Goal: Task Accomplishment & Management: Manage account settings

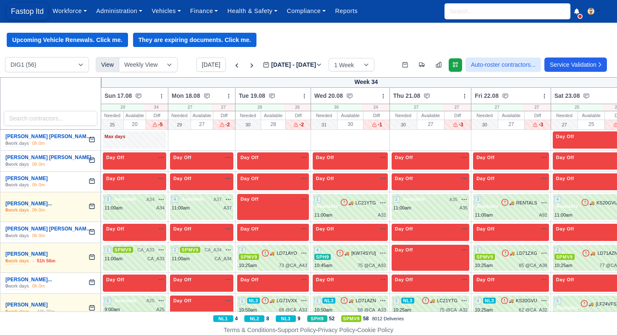
click at [36, 11] on span "Fastop ltd" at bounding box center [27, 11] width 41 height 17
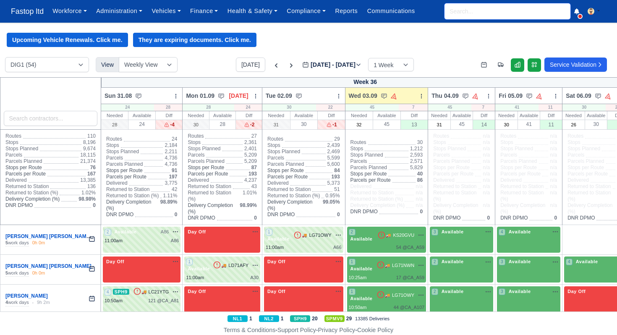
click at [463, 13] on input "search" at bounding box center [508, 11] width 126 height 16
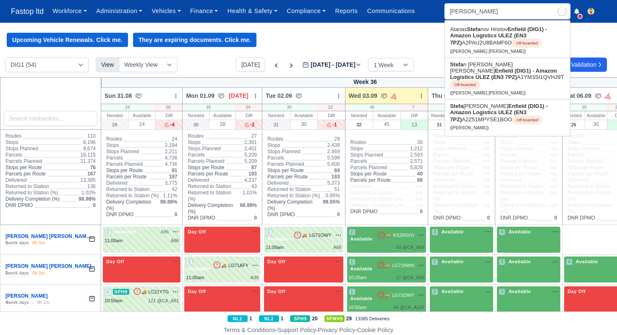
type input "stefani"
type input "stefania"
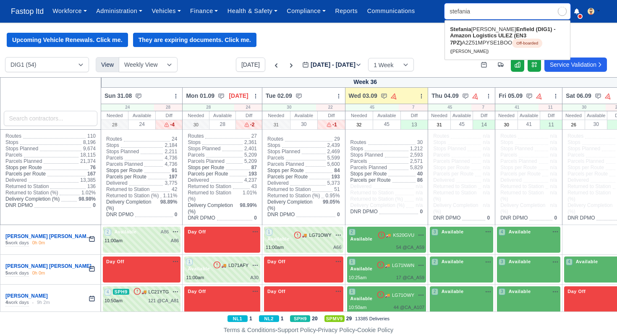
type input "stefania Mirela Bodea"
click at [468, 44] on link "Stefania Mirela Bodea Enfield (DIG1) - Amazon Logistics ULEZ (EN3 7PZ) A2Z51MPY…" at bounding box center [507, 40] width 125 height 35
type input "Stefania Mirela Bodea"
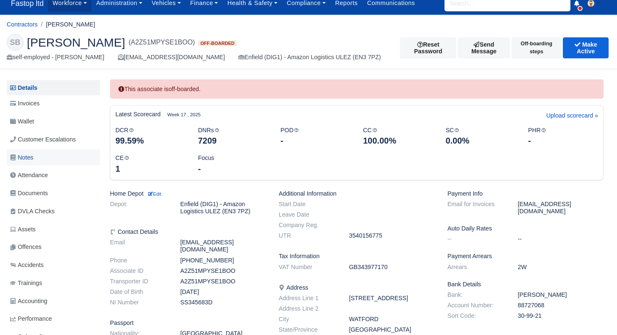
scroll to position [9, 0]
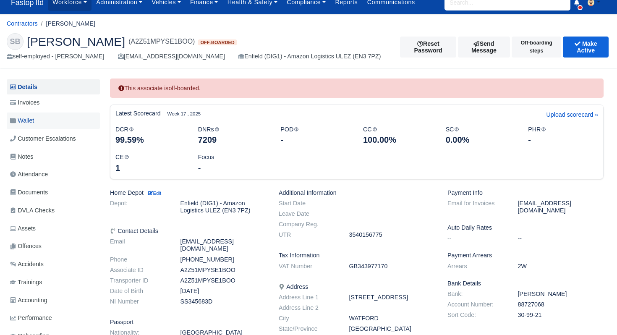
click at [43, 121] on link "Wallet" at bounding box center [53, 121] width 93 height 16
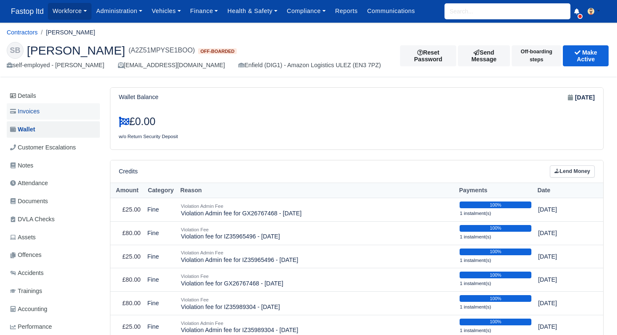
click at [35, 115] on span "Invoices" at bounding box center [24, 112] width 29 height 10
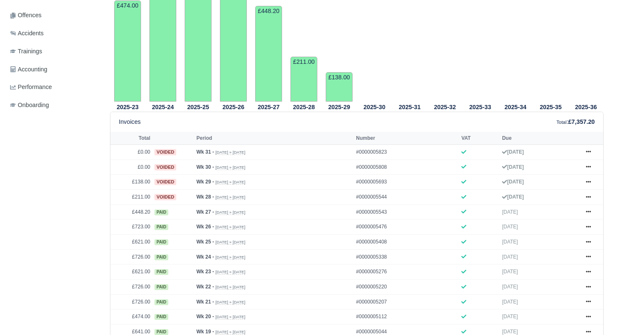
scroll to position [267, 0]
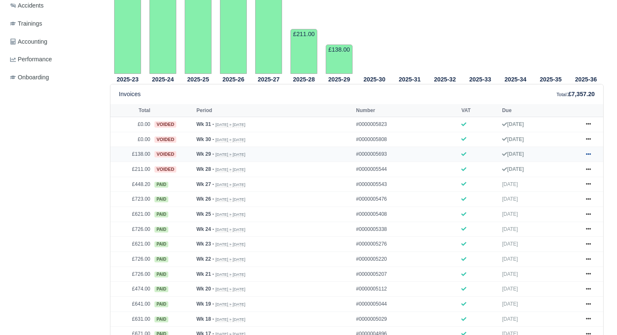
click at [590, 157] on icon at bounding box center [588, 154] width 5 height 5
click at [565, 178] on link "Show Invoice" at bounding box center [557, 170] width 75 height 18
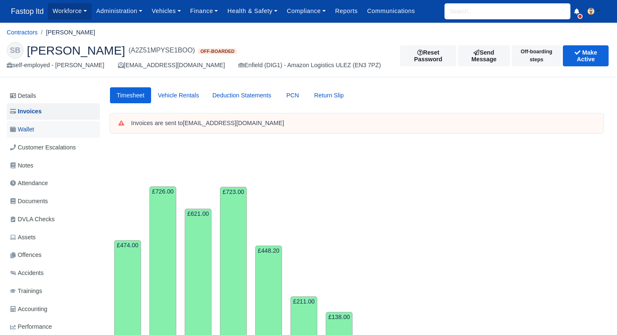
click at [34, 131] on span "Wallet" at bounding box center [22, 130] width 24 height 10
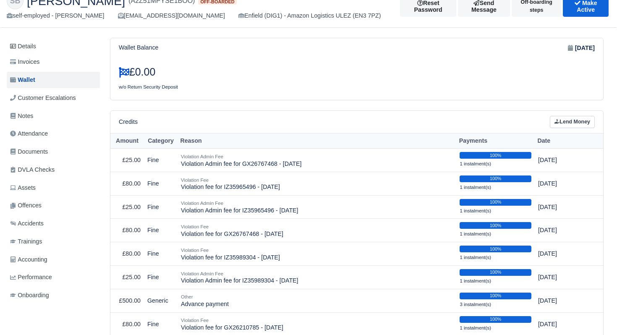
scroll to position [16, 0]
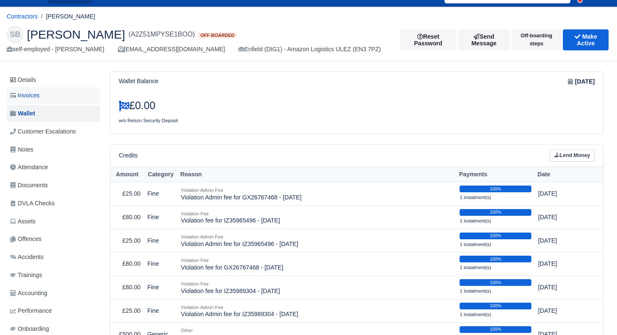
click at [31, 95] on span "Invoices" at bounding box center [24, 96] width 29 height 10
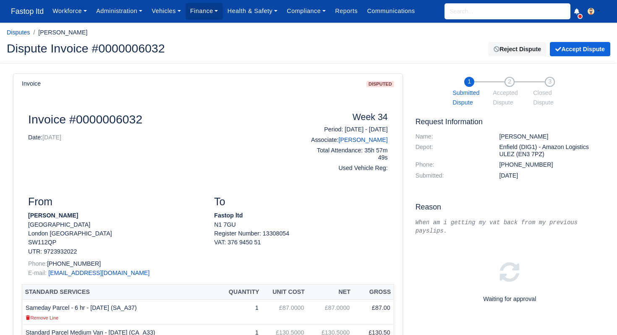
click at [461, 11] on input "search" at bounding box center [508, 11] width 126 height 16
type input "[PERSON_NAME]"
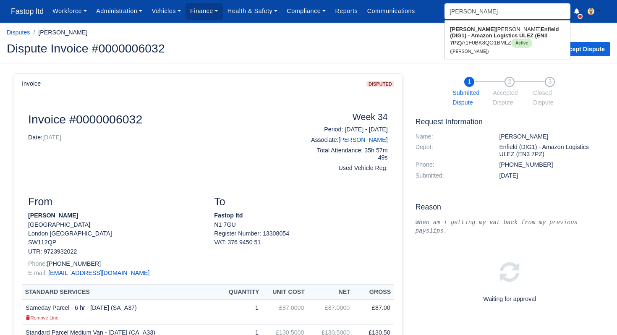
type input "[PERSON_NAME]"
click at [456, 33] on strong "Enfield (DIG1) - Amazon Logistics ULEZ (EN3 7PZ)" at bounding box center [504, 36] width 109 height 20
type input "[PERSON_NAME]"
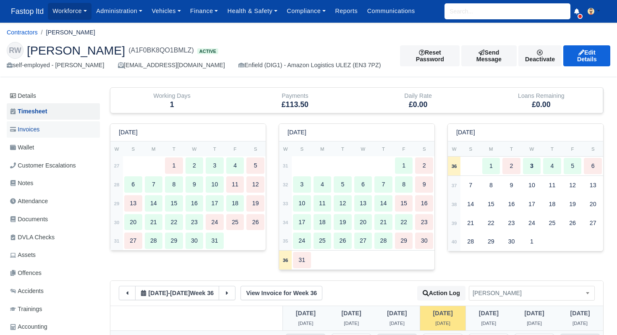
click at [33, 126] on span "Invoices" at bounding box center [24, 130] width 29 height 10
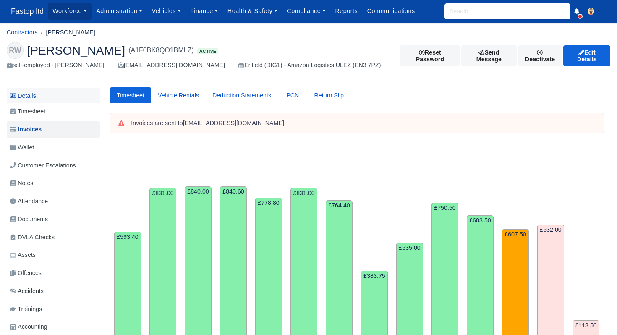
click at [34, 99] on link "Details" at bounding box center [53, 96] width 93 height 16
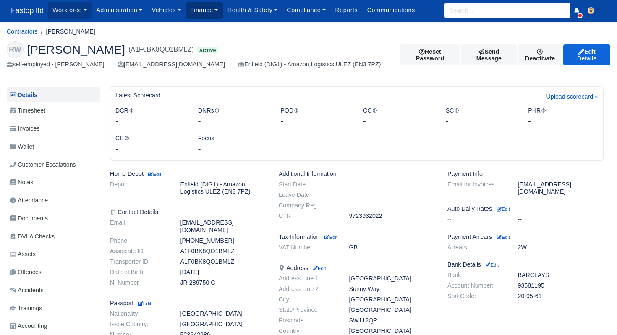
click at [196, 13] on link "Finance" at bounding box center [204, 10] width 37 height 16
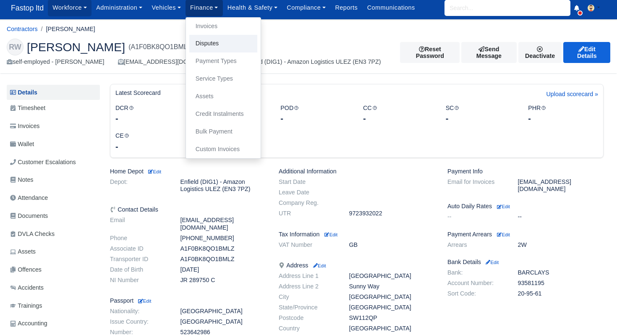
click at [204, 44] on link "Disputes" at bounding box center [223, 44] width 68 height 18
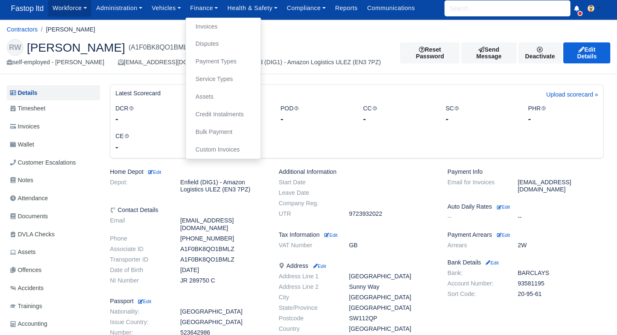
scroll to position [1, 0]
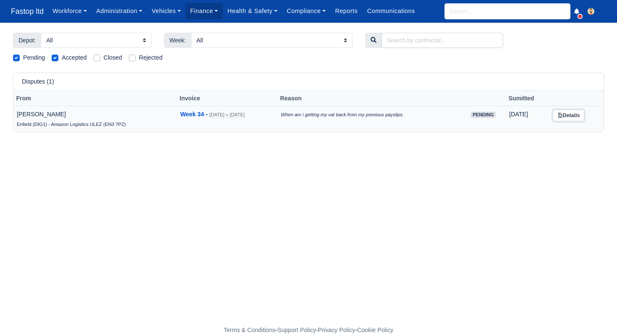
click at [578, 118] on link "Details" at bounding box center [568, 116] width 31 height 12
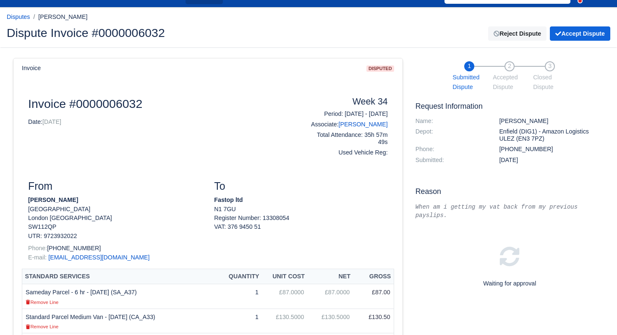
scroll to position [12, 0]
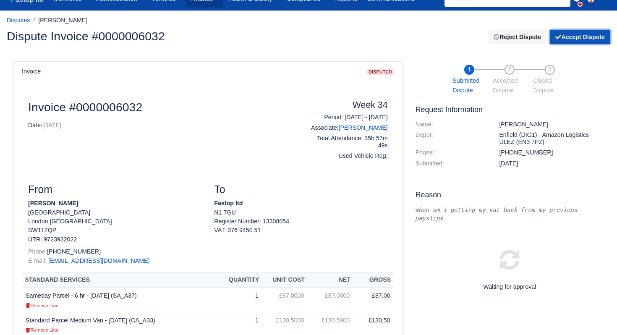
click at [572, 39] on button "Accept Dispute" at bounding box center [580, 37] width 60 height 14
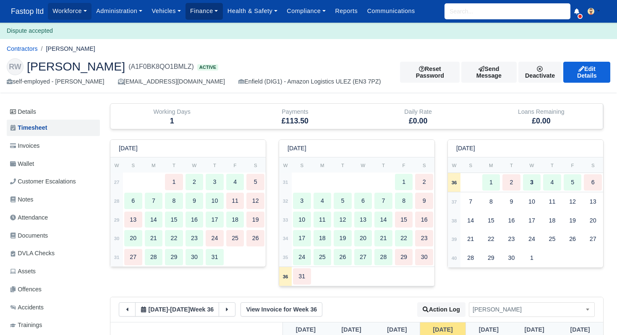
click at [217, 13] on link "Finance" at bounding box center [204, 11] width 37 height 16
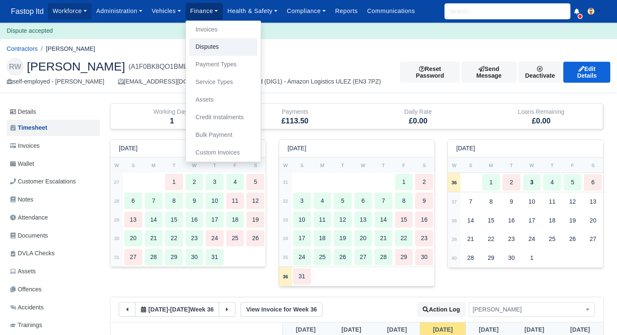
click at [222, 47] on link "Disputes" at bounding box center [223, 47] width 68 height 18
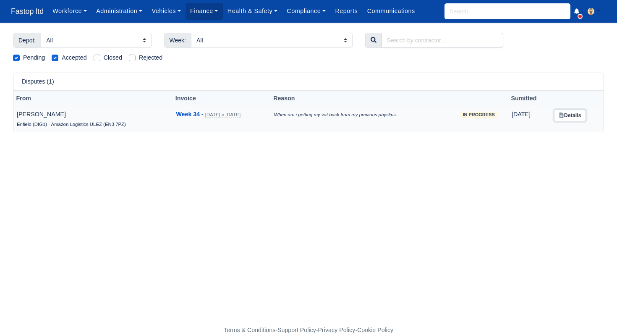
click at [571, 118] on link "Details" at bounding box center [569, 116] width 31 height 12
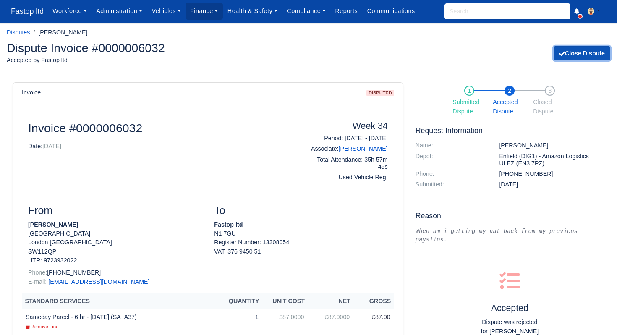
click at [586, 55] on button "Close Dispute" at bounding box center [582, 53] width 57 height 14
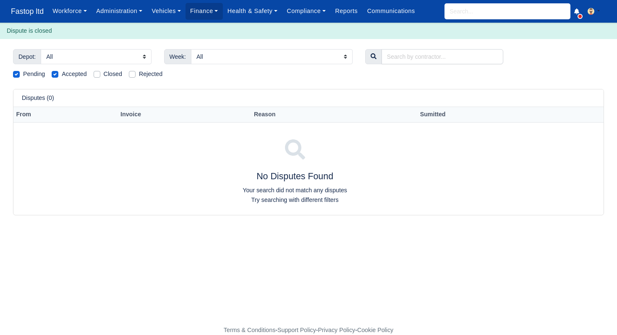
drag, startPoint x: 56, startPoint y: 76, endPoint x: 61, endPoint y: 79, distance: 5.8
click at [62, 76] on label "Accepted" at bounding box center [74, 74] width 25 height 10
click at [56, 76] on input "Accepted" at bounding box center [55, 72] width 7 height 7
checkbox input "false"
drag, startPoint x: 99, startPoint y: 76, endPoint x: 108, endPoint y: 82, distance: 11.2
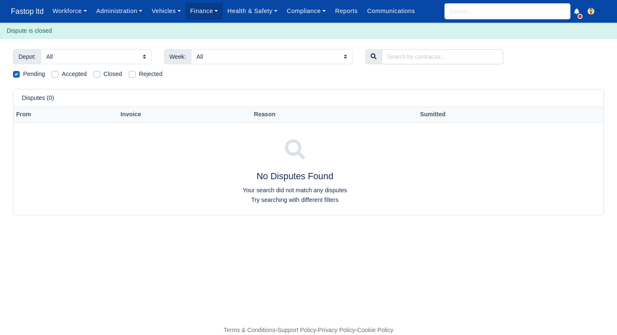
click at [104, 76] on label "Closed" at bounding box center [113, 74] width 18 height 10
click at [99, 76] on input "Closed" at bounding box center [97, 72] width 7 height 7
checkbox input "true"
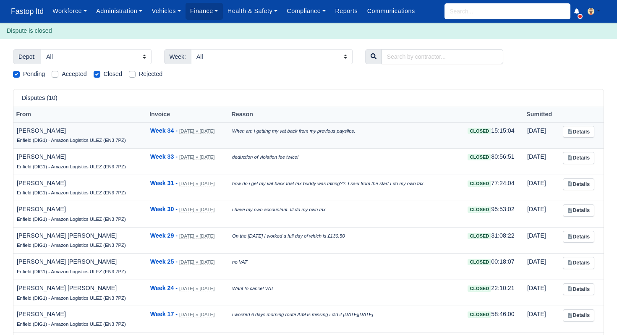
click at [69, 134] on td "Riccardo Lennardo Wilson Enfield (DIG1) - Amazon Logistics ULEZ (EN3 7PZ)" at bounding box center [79, 135] width 133 height 26
click at [585, 131] on link "Details" at bounding box center [578, 132] width 31 height 12
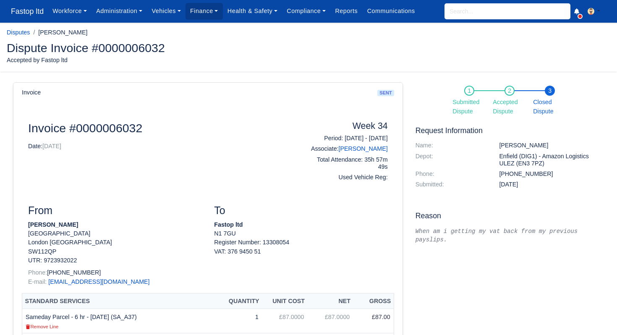
click at [542, 102] on span "Closed Dispute" at bounding box center [550, 106] width 34 height 19
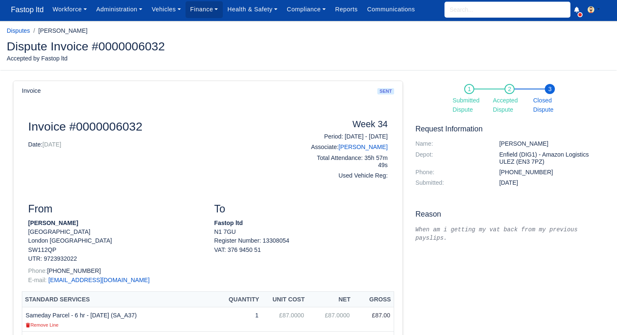
scroll to position [4, 0]
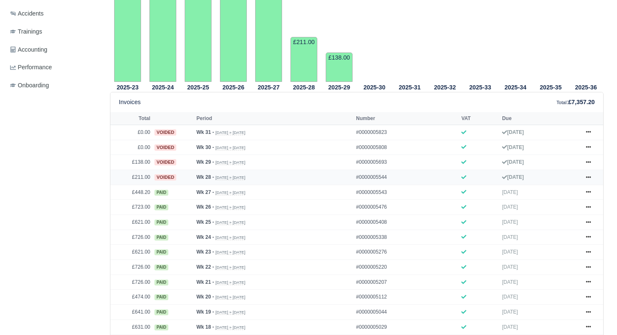
scroll to position [261, 0]
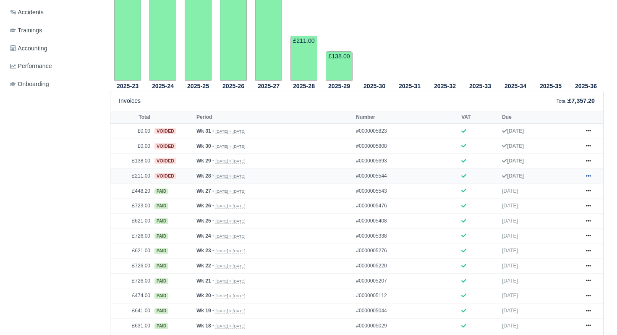
click at [587, 177] on icon at bounding box center [588, 176] width 5 height 2
click at [568, 200] on link "Show Invoice" at bounding box center [557, 192] width 75 height 18
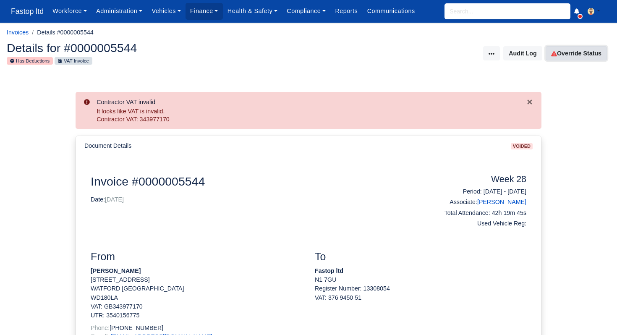
click at [563, 55] on link "Override Status" at bounding box center [576, 53] width 61 height 14
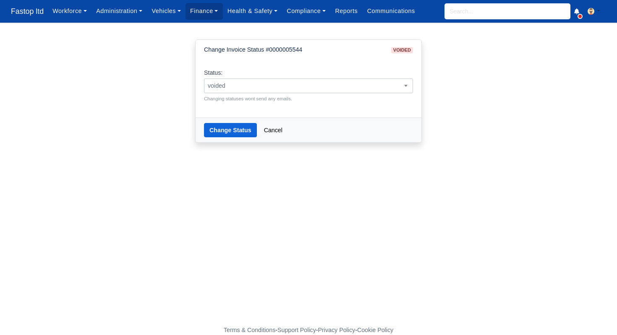
drag, startPoint x: 392, startPoint y: 85, endPoint x: 385, endPoint y: 92, distance: 10.1
click at [391, 85] on span "voided" at bounding box center [308, 86] width 208 height 10
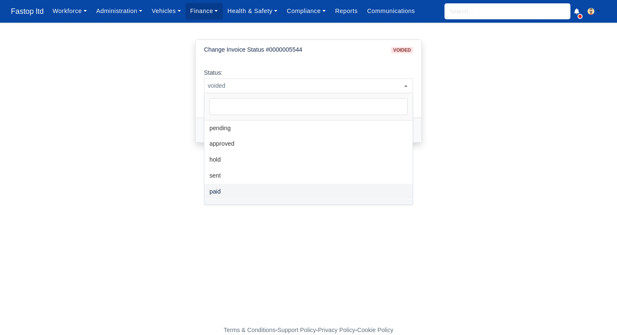
select select "paid"
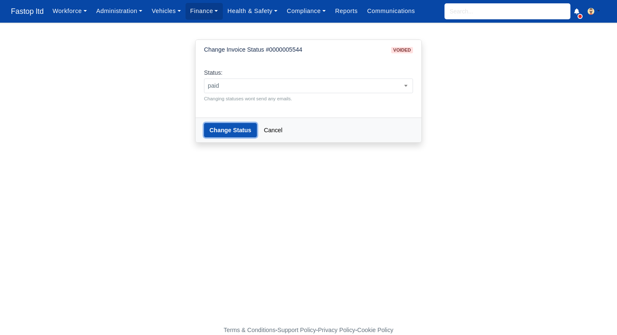
click at [227, 129] on button "Change Status" at bounding box center [230, 130] width 53 height 14
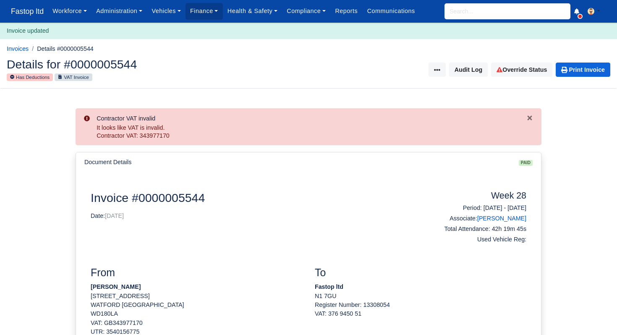
click at [475, 6] on input "search" at bounding box center [508, 11] width 126 height 16
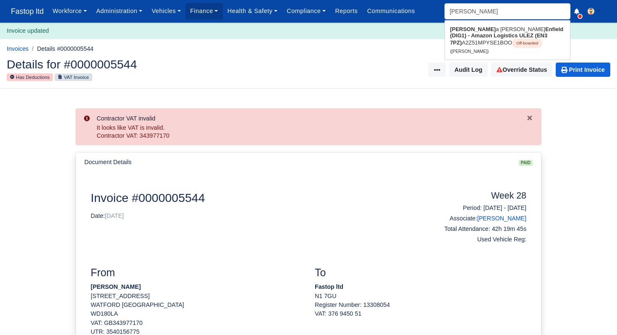
type input "stefania"
type input "[PERSON_NAME]"
click at [476, 37] on strong "Enfield (DIG1) - Amazon Logistics ULEZ (EN3 7PZ)" at bounding box center [502, 36] width 105 height 20
type input "[PERSON_NAME]"
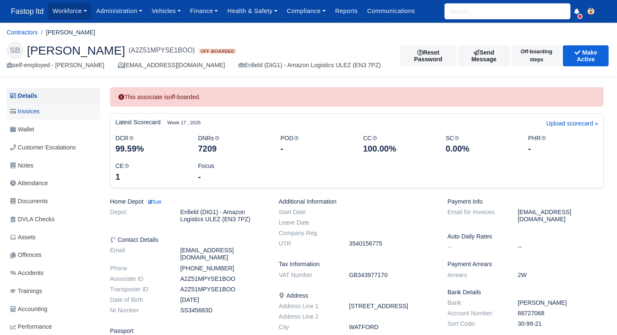
click at [38, 113] on span "Invoices" at bounding box center [24, 112] width 29 height 10
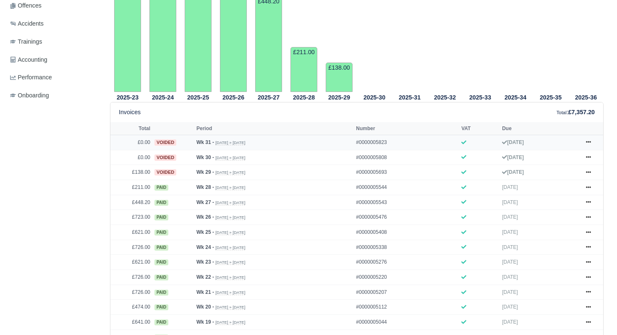
scroll to position [262, 0]
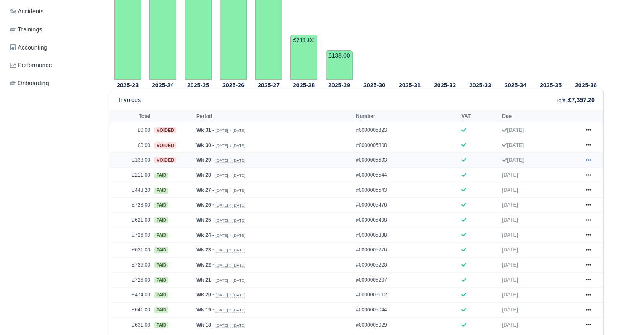
click at [591, 165] on link at bounding box center [588, 160] width 13 height 10
click at [556, 184] on link "Show Invoice" at bounding box center [557, 176] width 75 height 18
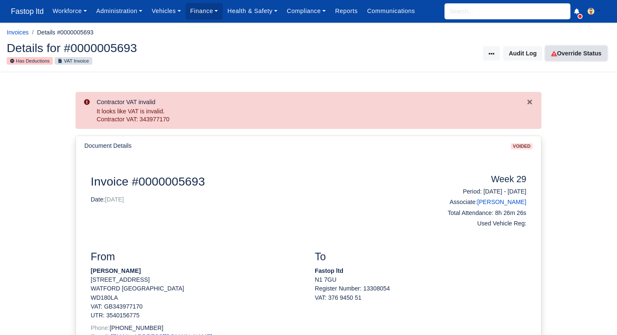
click at [570, 53] on link "Override Status" at bounding box center [576, 53] width 61 height 14
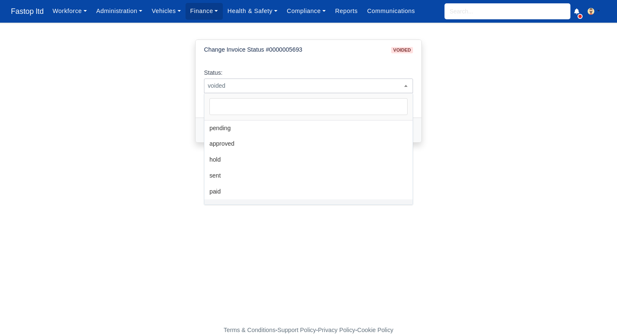
click at [346, 87] on span "voided" at bounding box center [308, 86] width 208 height 10
select select "paid"
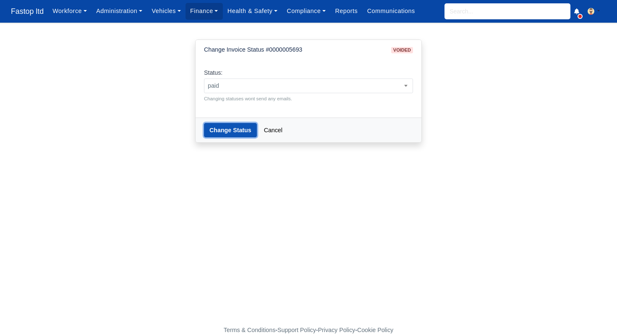
click at [232, 131] on button "Change Status" at bounding box center [230, 130] width 53 height 14
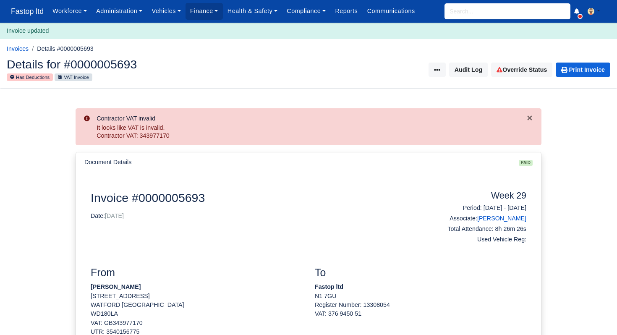
click at [462, 17] on input "search" at bounding box center [508, 11] width 126 height 16
type input "stefania"
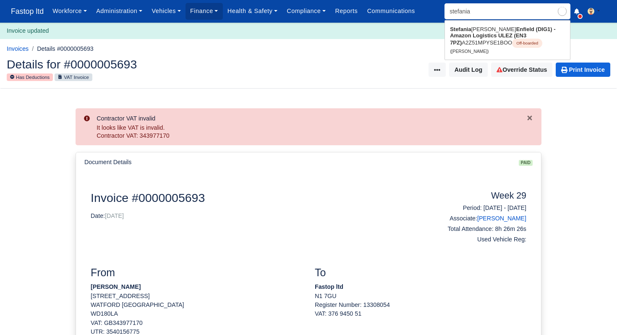
type input "stefania Mirela Bodea"
click at [458, 39] on strong "Enfield (DIG1) - Amazon Logistics ULEZ (EN3 7PZ)" at bounding box center [502, 36] width 105 height 20
type input "[PERSON_NAME]"
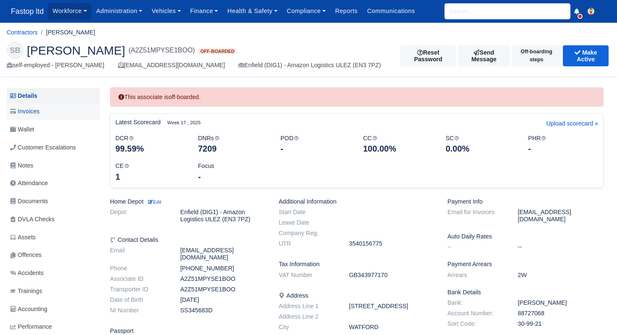
click at [38, 113] on span "Invoices" at bounding box center [24, 112] width 29 height 10
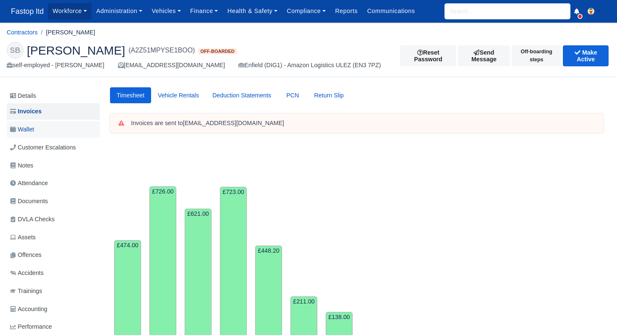
click at [37, 133] on link "Wallet" at bounding box center [53, 129] width 93 height 16
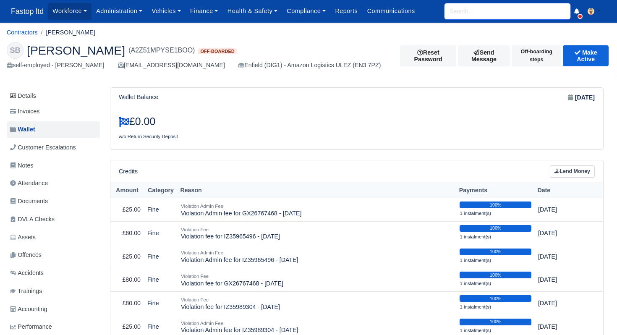
click at [463, 10] on input "search" at bounding box center [508, 11] width 126 height 16
type input "riccar"
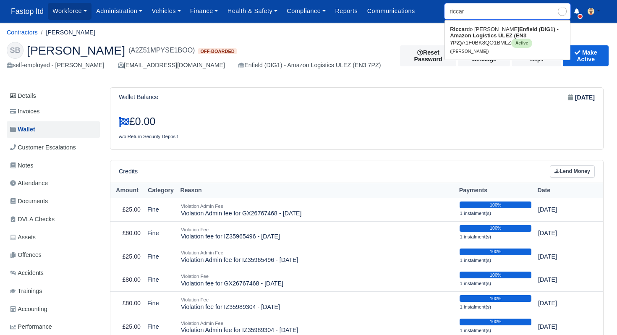
type input "[PERSON_NAME]"
type input "riccar"
